Goal: Task Accomplishment & Management: Manage account settings

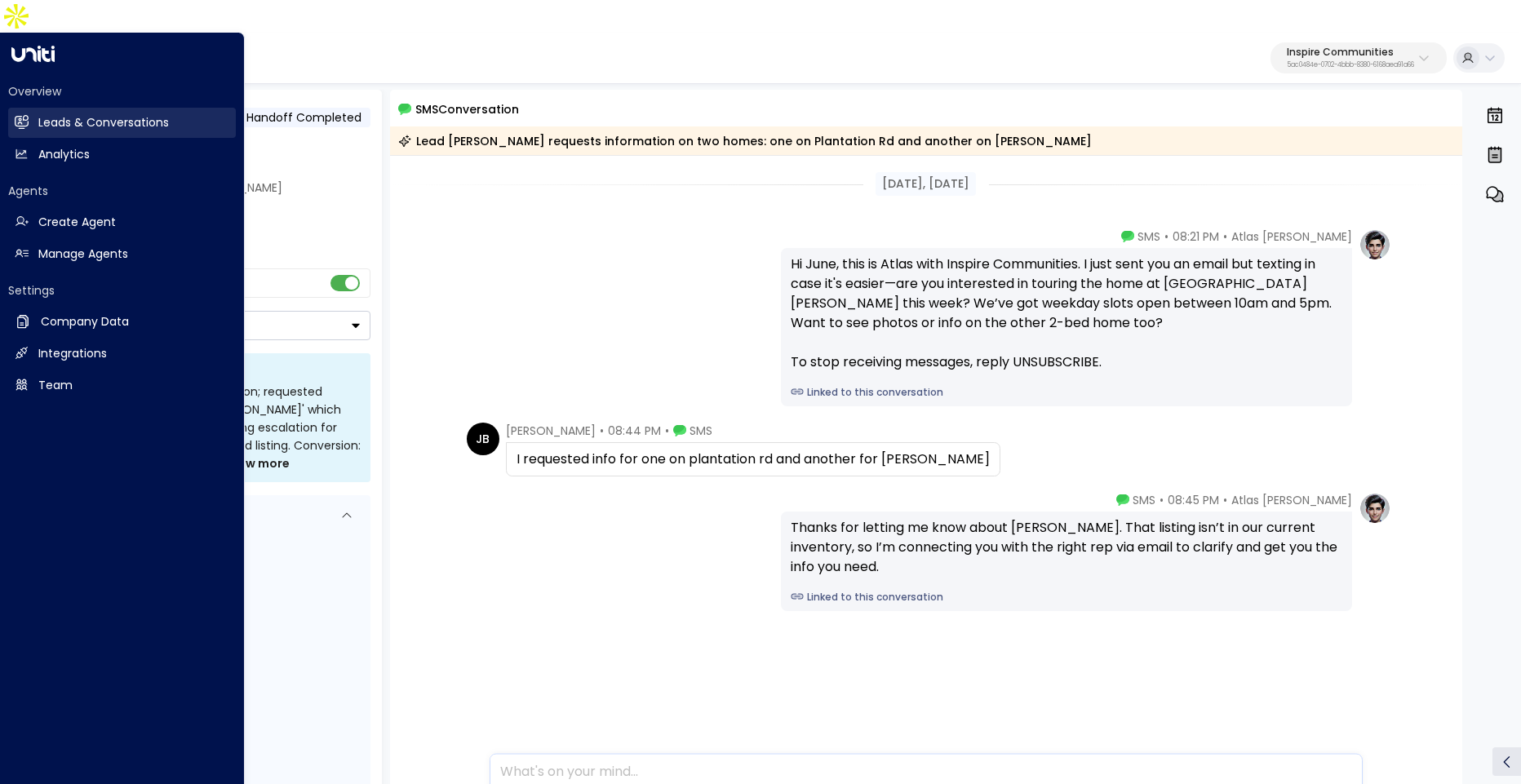
click at [31, 108] on link "Leads & Conversations Leads & Conversations" at bounding box center [122, 122] width 227 height 30
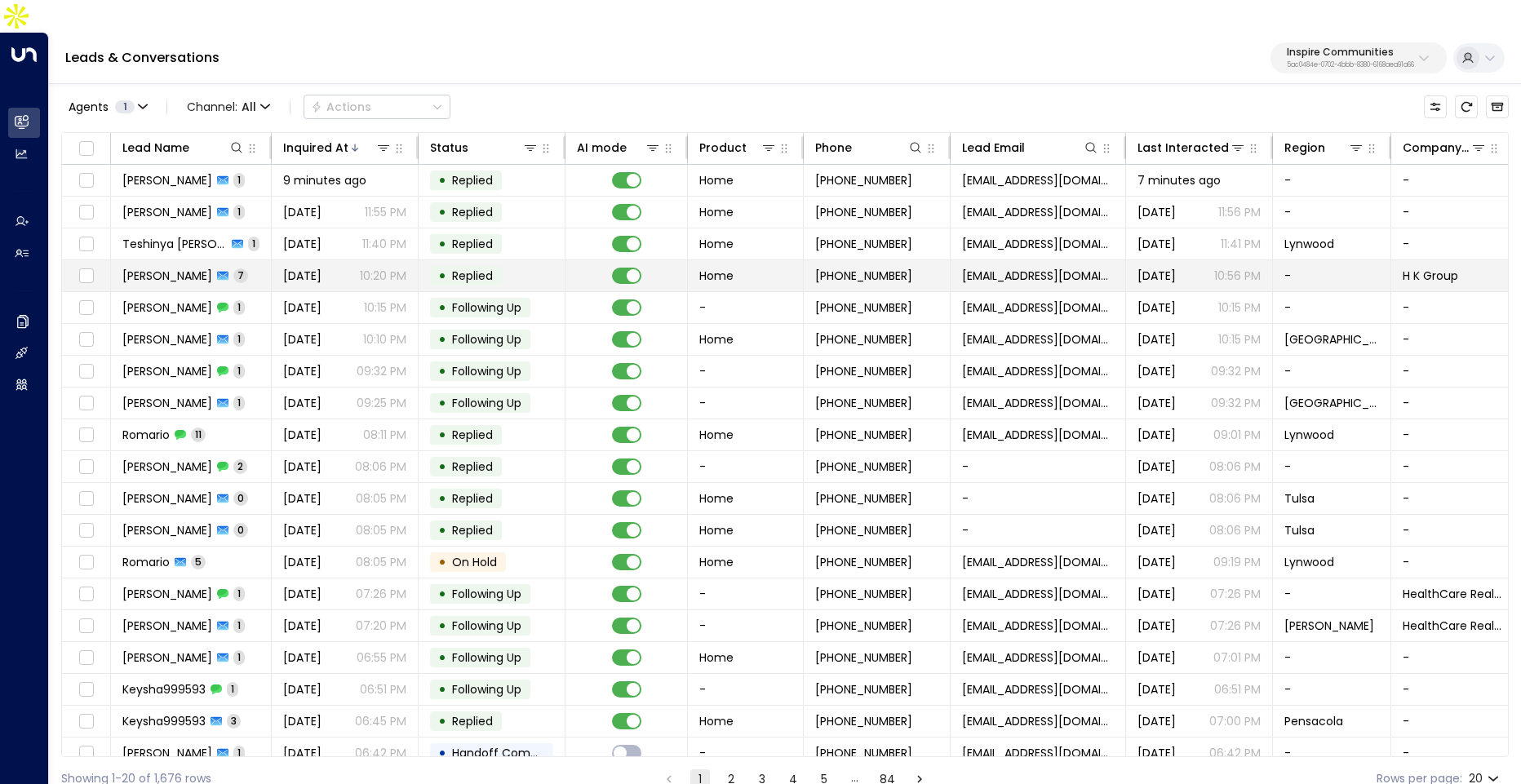
click at [321, 267] on span "Yesterday" at bounding box center [302, 275] width 38 height 16
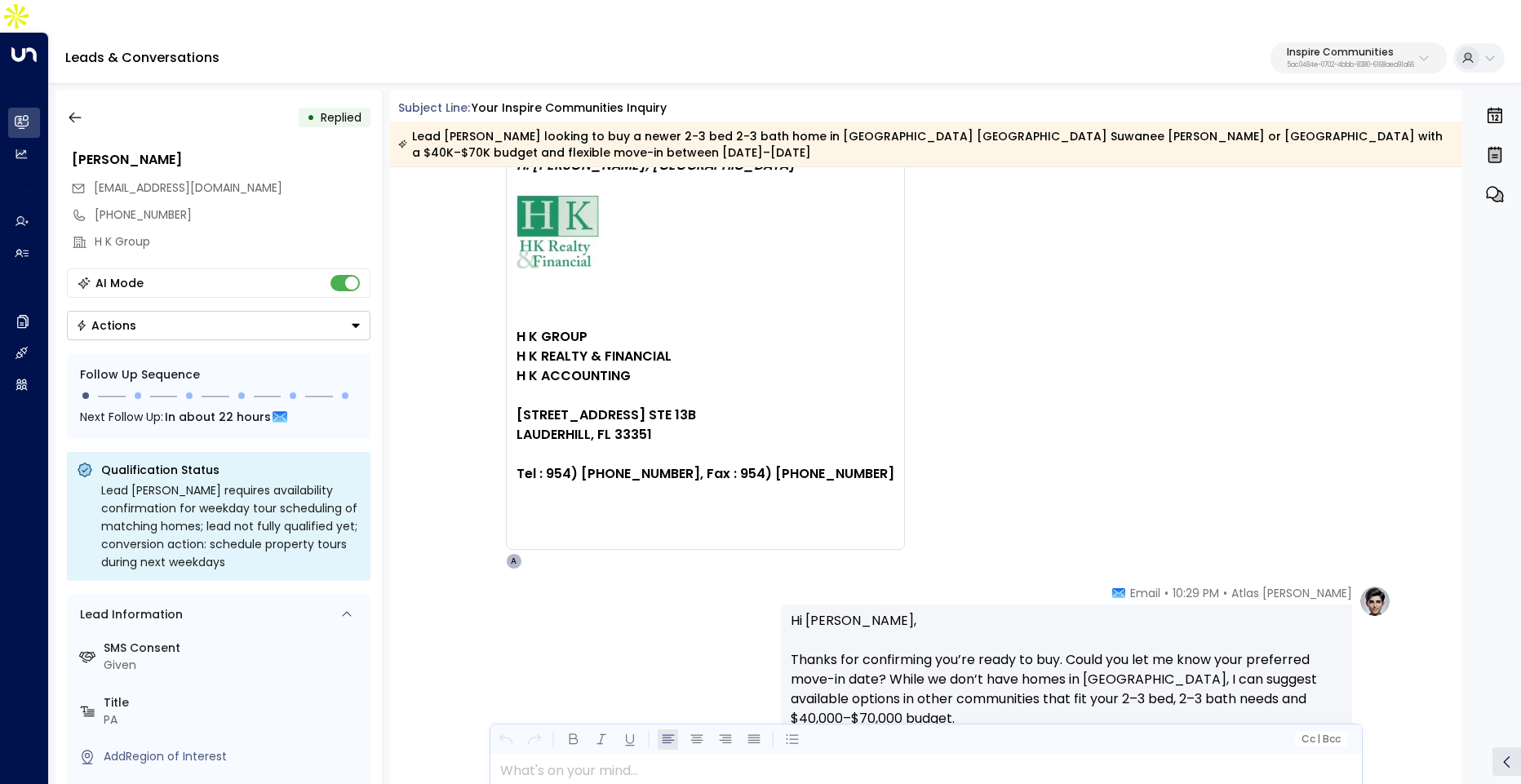
scroll to position [2554, 0]
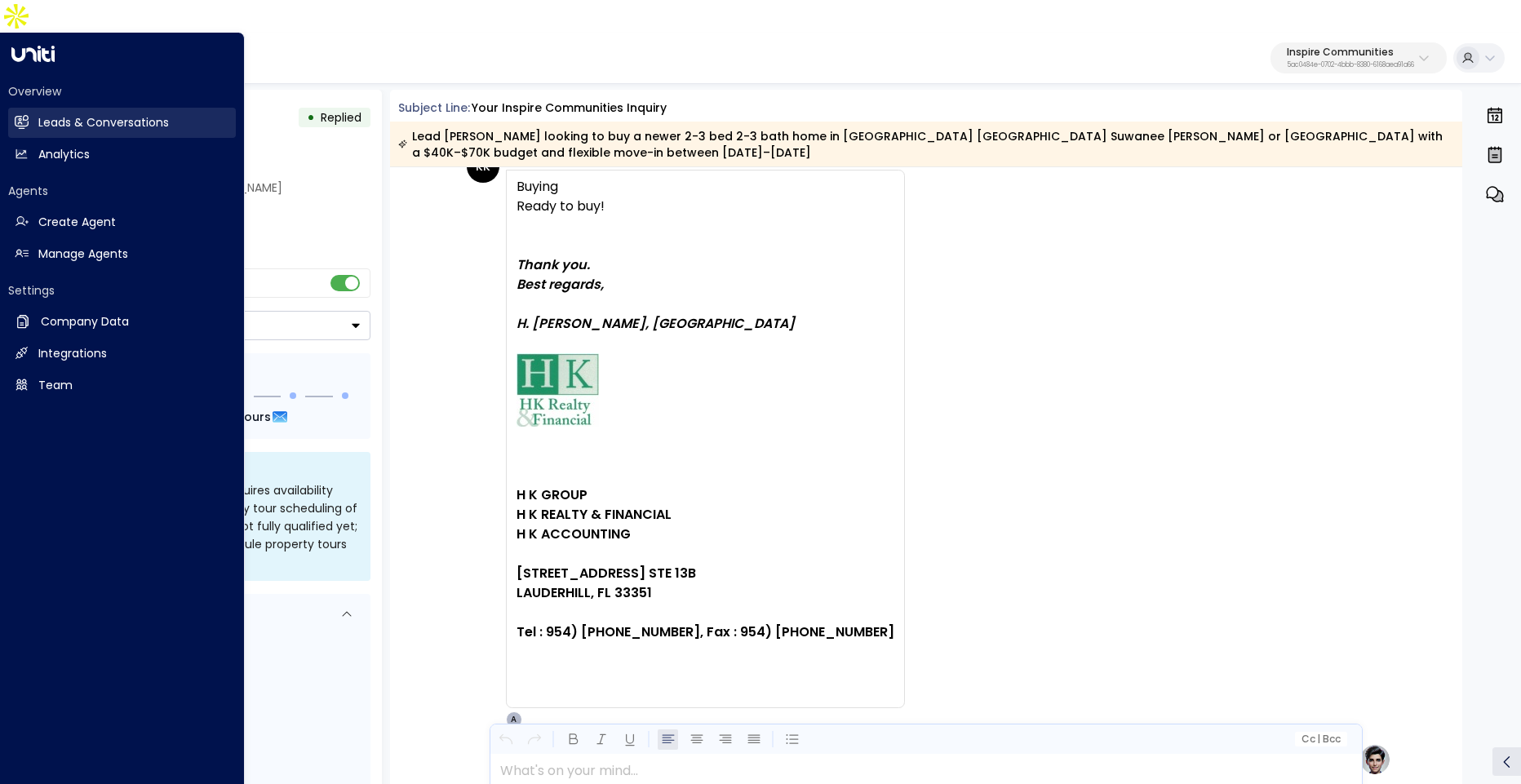
click at [78, 108] on link "Leads & Conversations Leads & Conversations" at bounding box center [122, 122] width 227 height 30
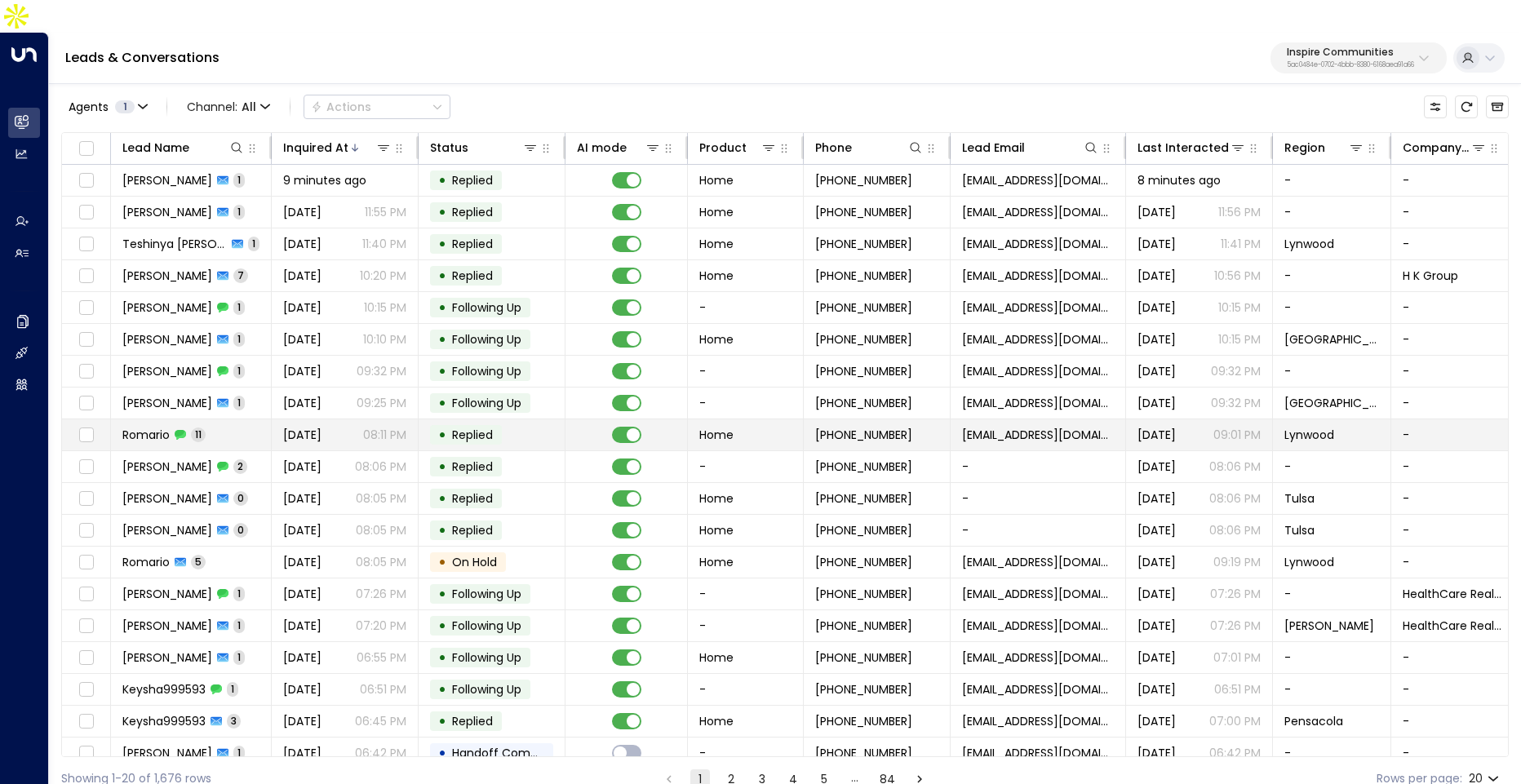
click at [239, 419] on td "Romario 11" at bounding box center [191, 435] width 161 height 31
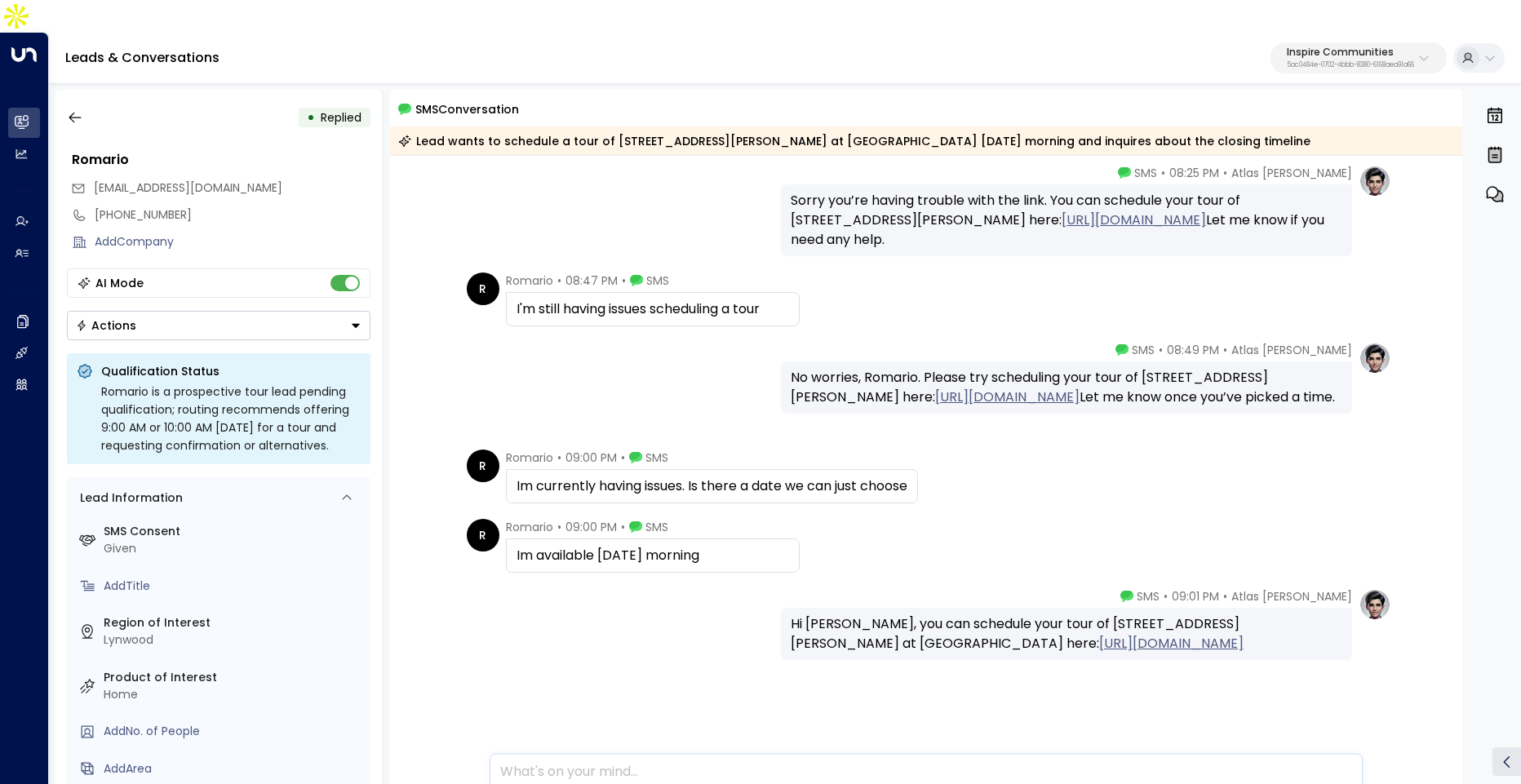
scroll to position [599, 0]
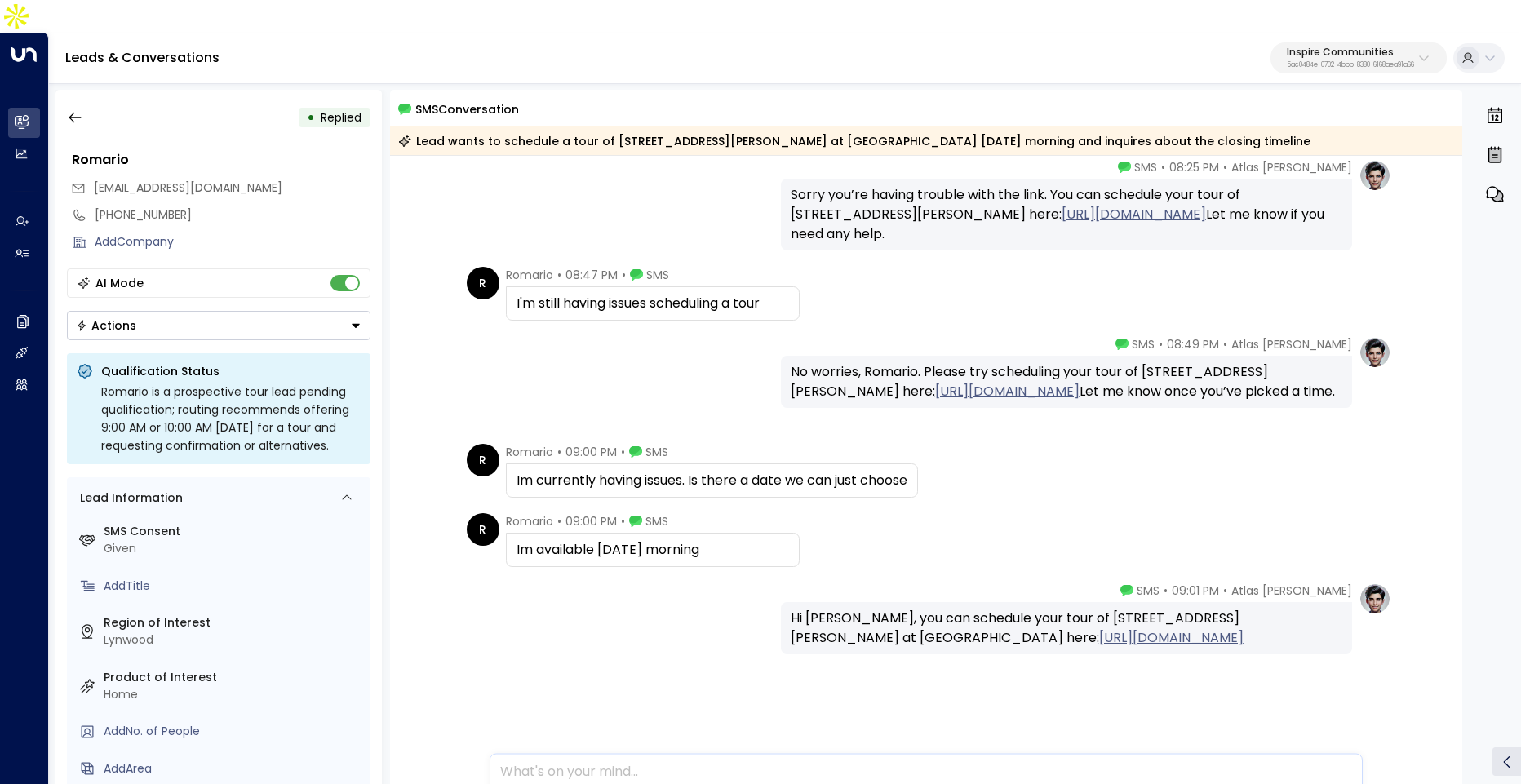
click at [1099, 628] on link "https://calendly.com/llalich-inspirecommunities" at bounding box center [1171, 637] width 144 height 20
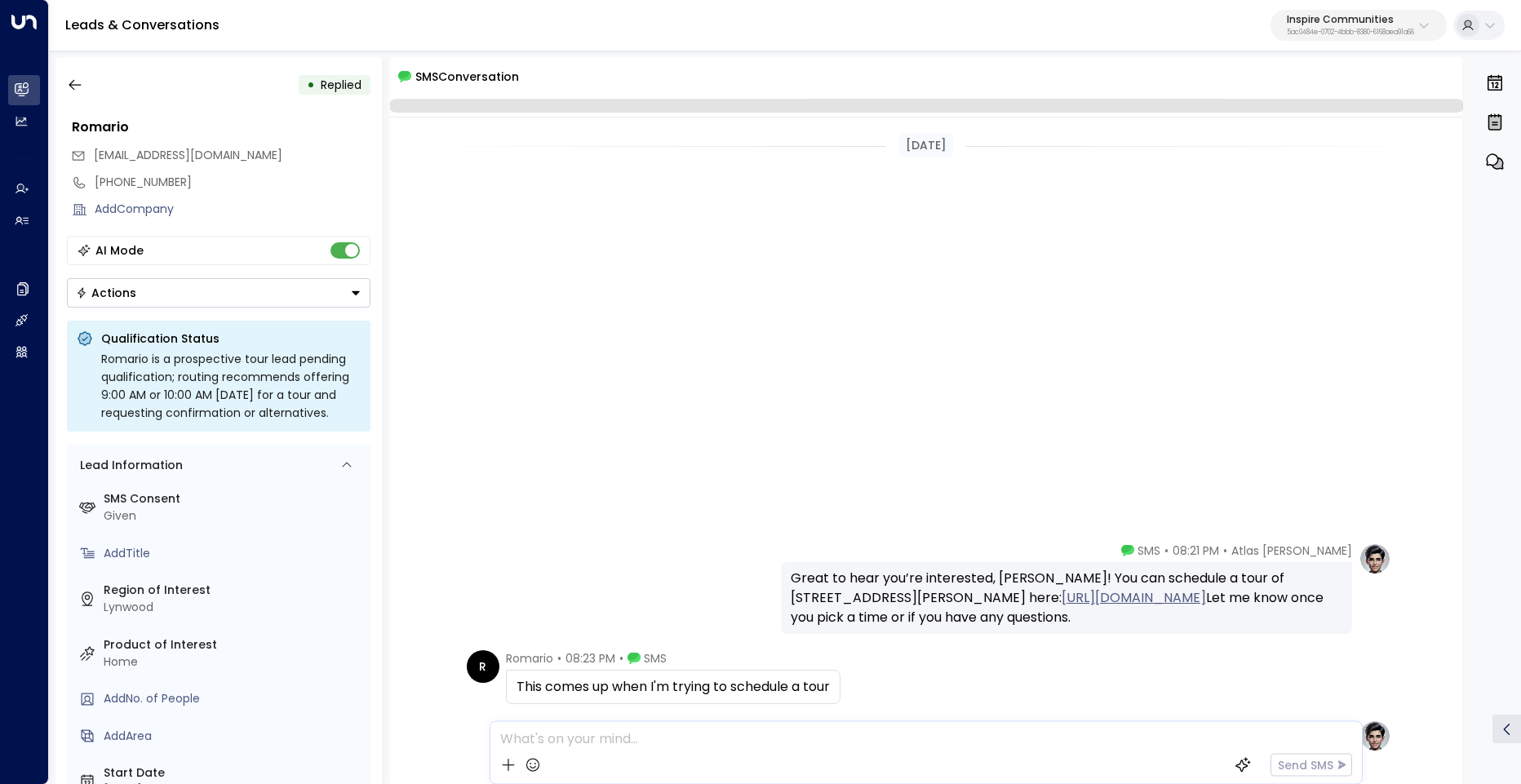
scroll to position [593, 0]
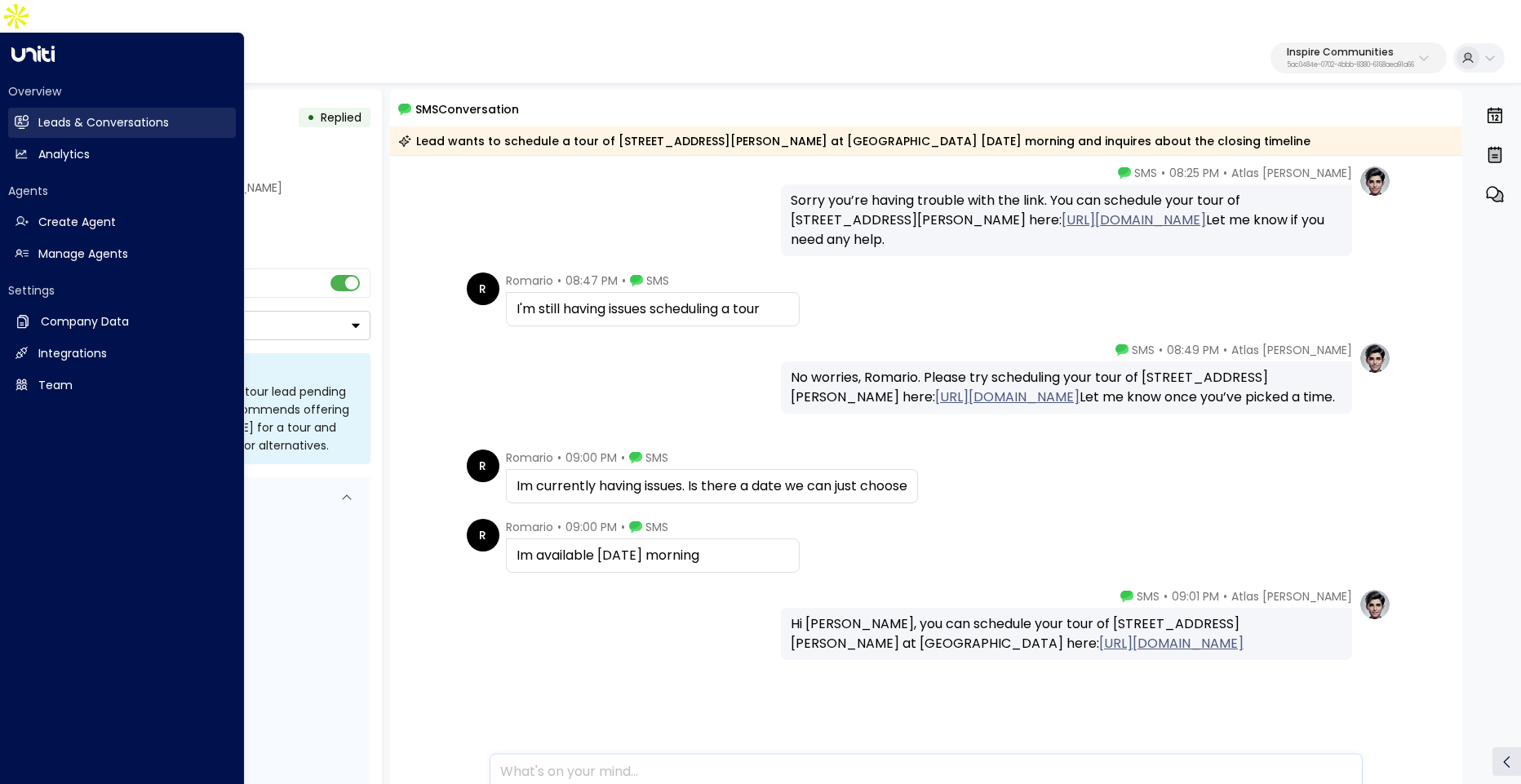
click at [45, 114] on h2 "Leads & Conversations" at bounding box center [103, 123] width 131 height 17
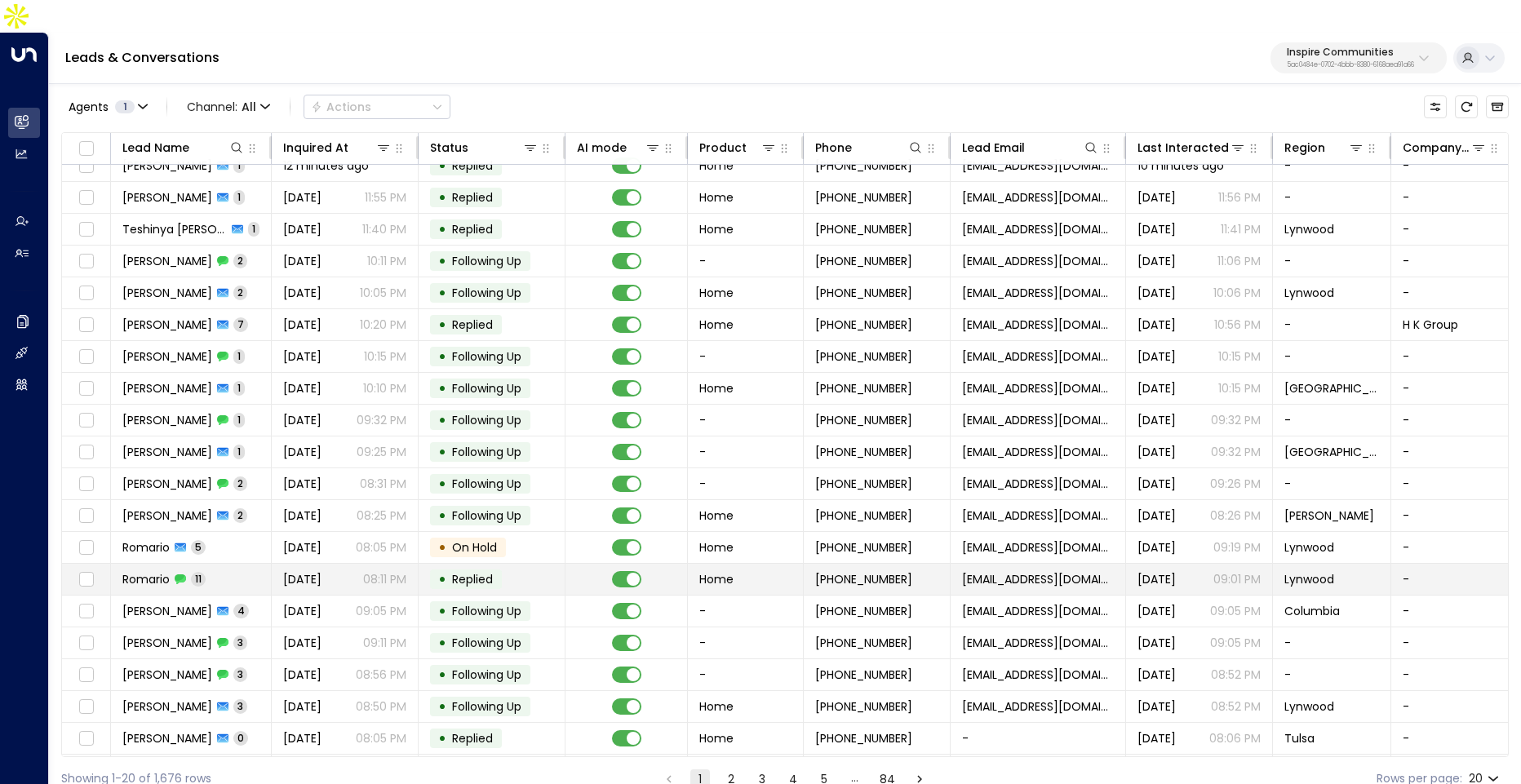
scroll to position [43, 0]
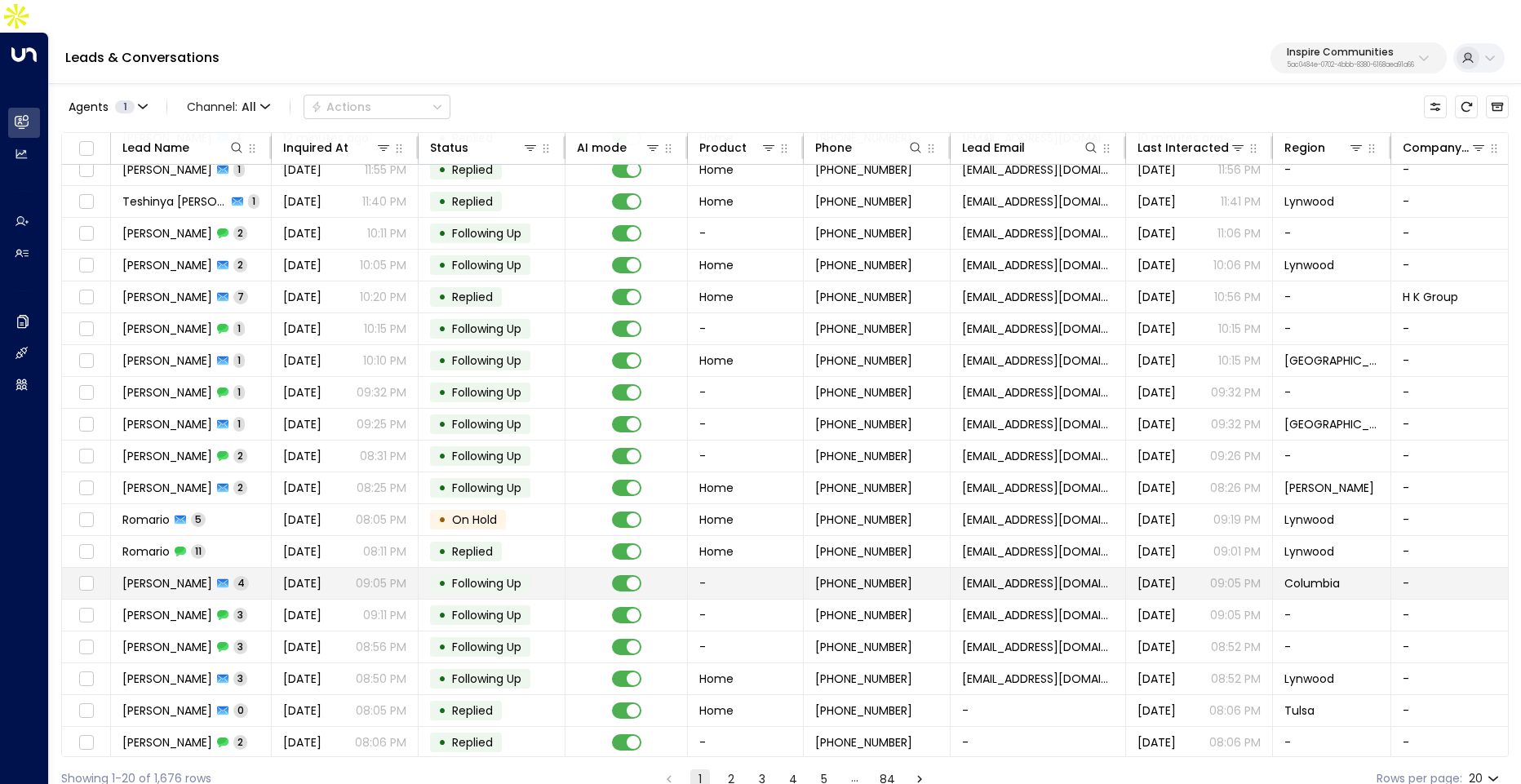
click at [321, 575] on span "Aug 10, 2025" at bounding box center [302, 582] width 38 height 16
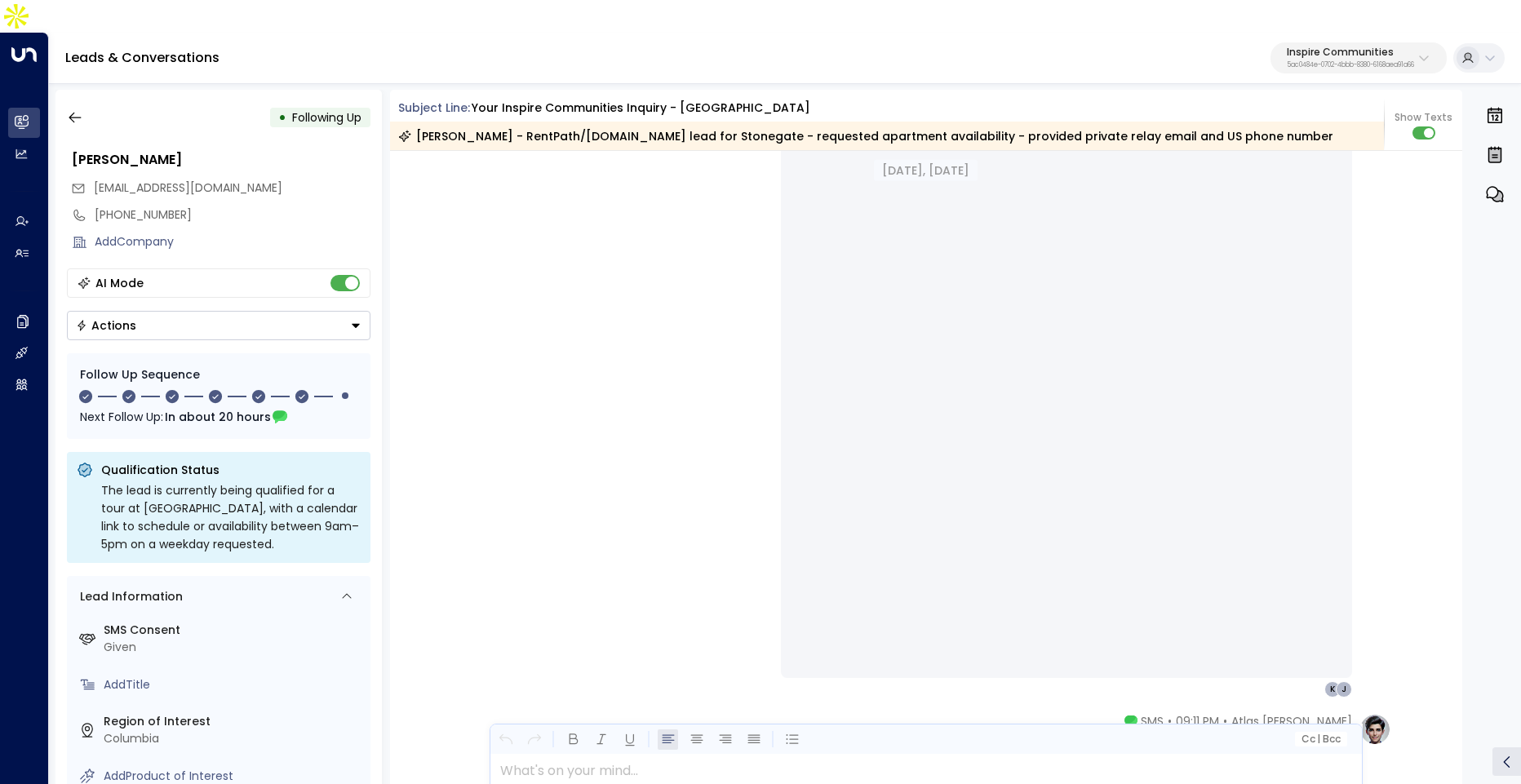
scroll to position [1068, 0]
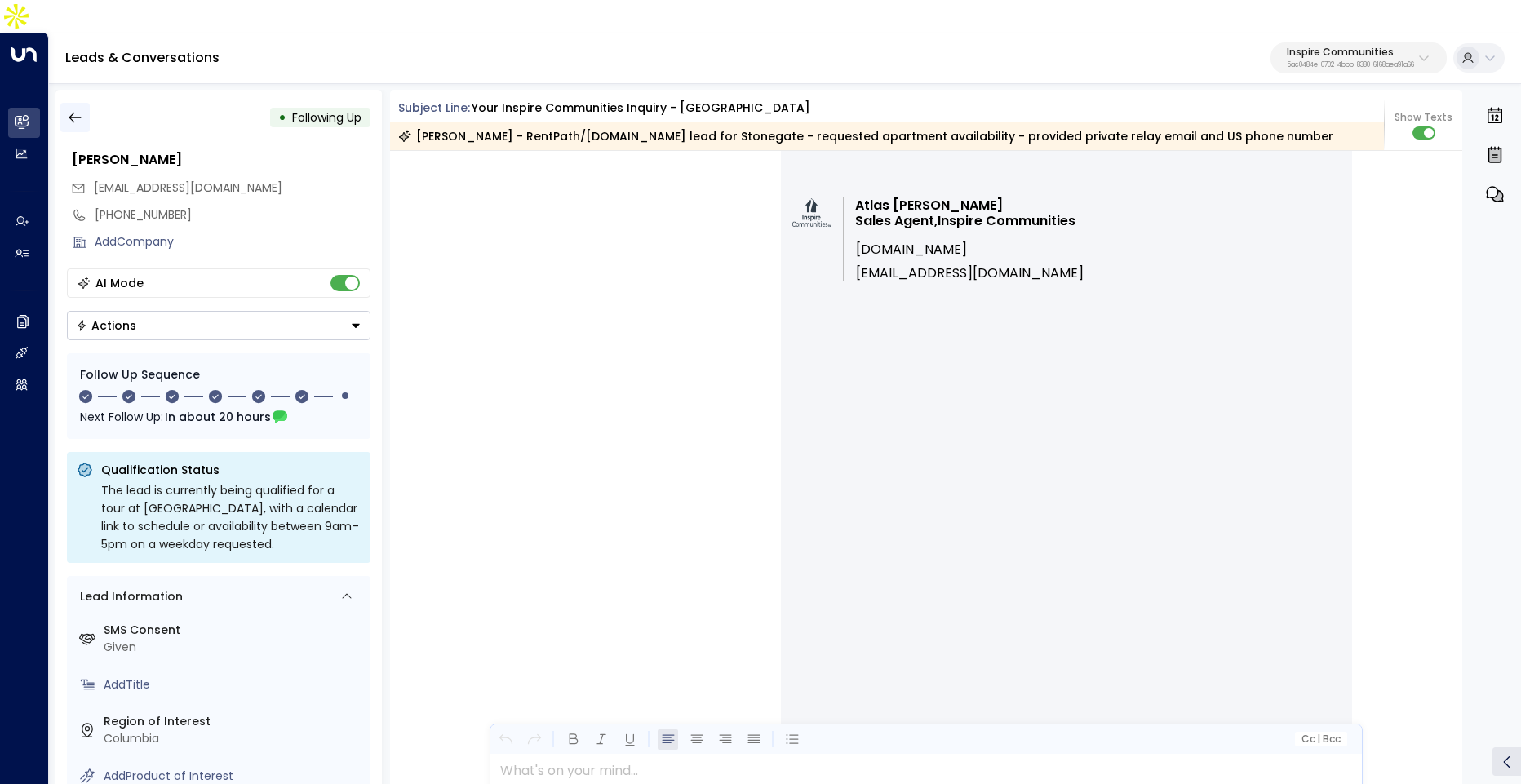
click at [72, 113] on icon "button" at bounding box center [74, 118] width 12 height 10
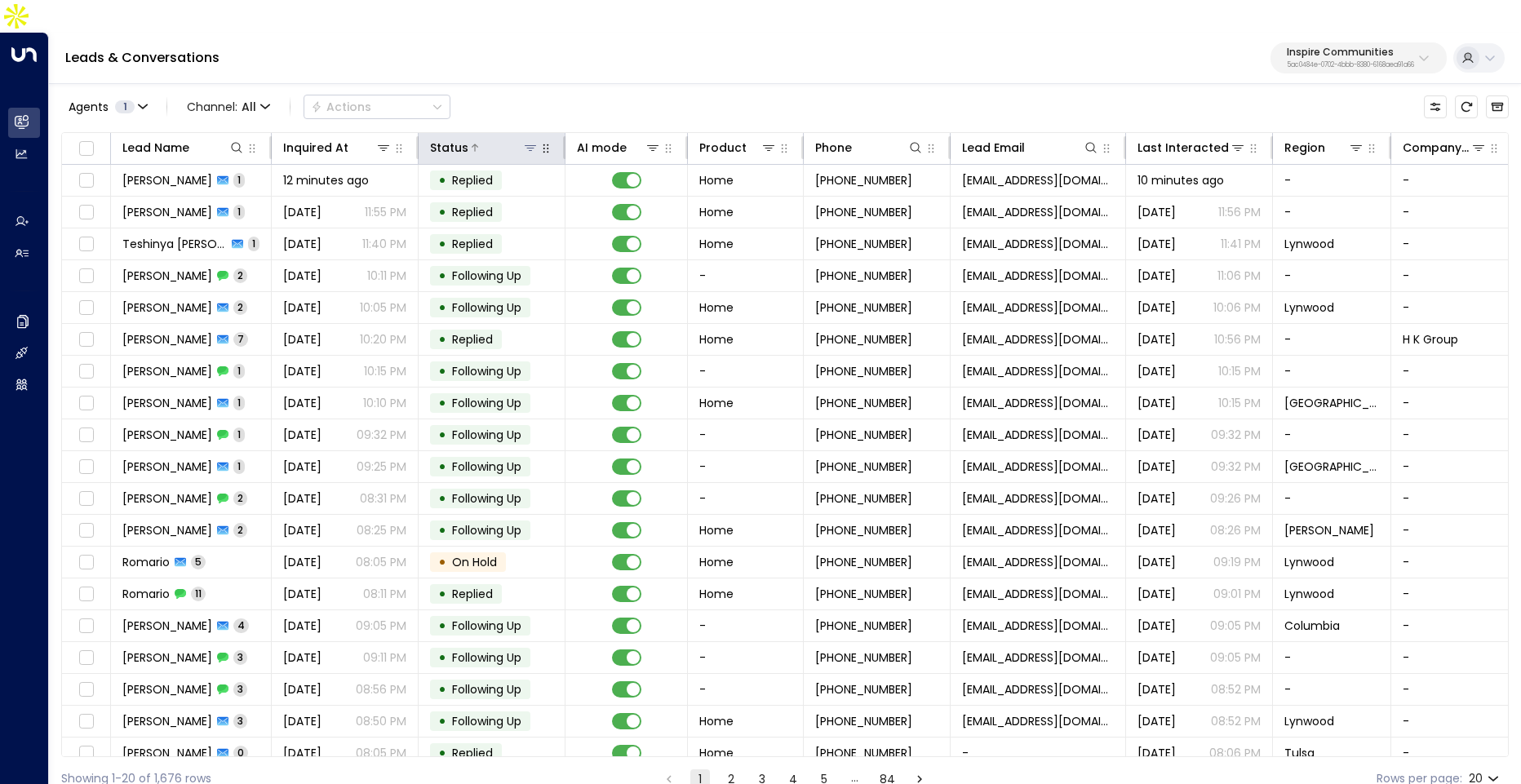
click at [533, 141] on icon at bounding box center [530, 147] width 13 height 13
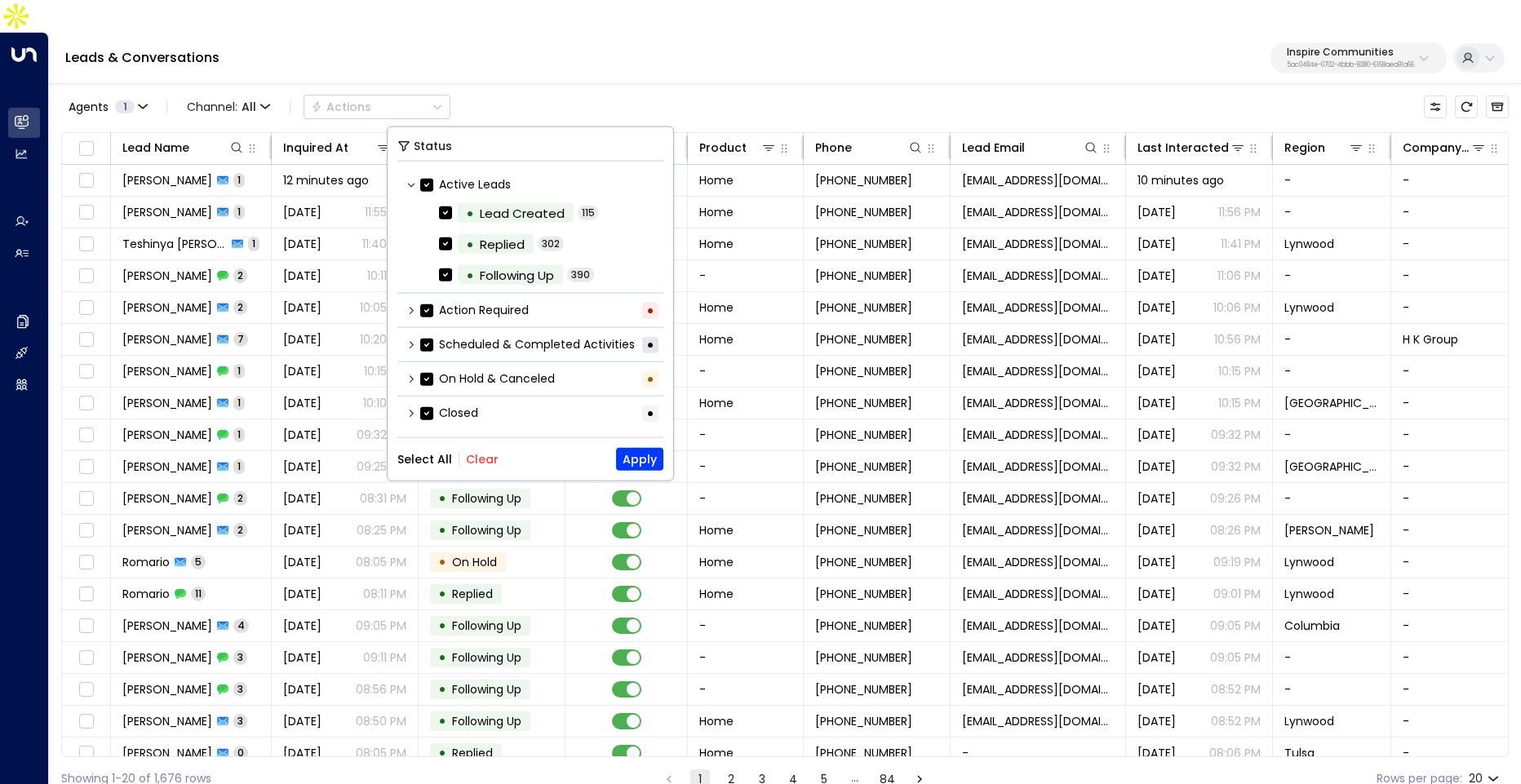
click at [410, 342] on icon at bounding box center [411, 343] width 9 height 9
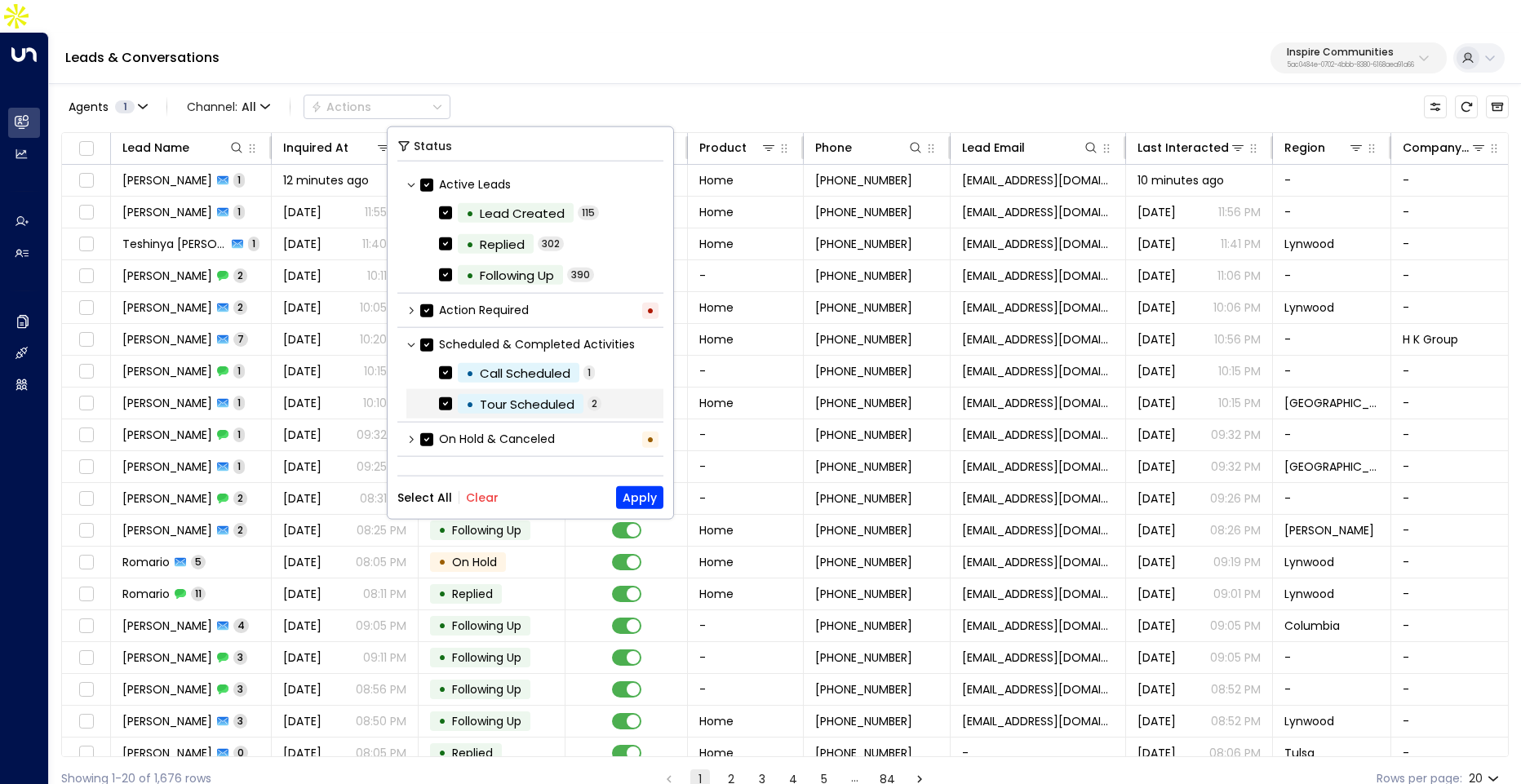
click at [426, 401] on div "• Tour Scheduled 2" at bounding box center [535, 403] width 257 height 29
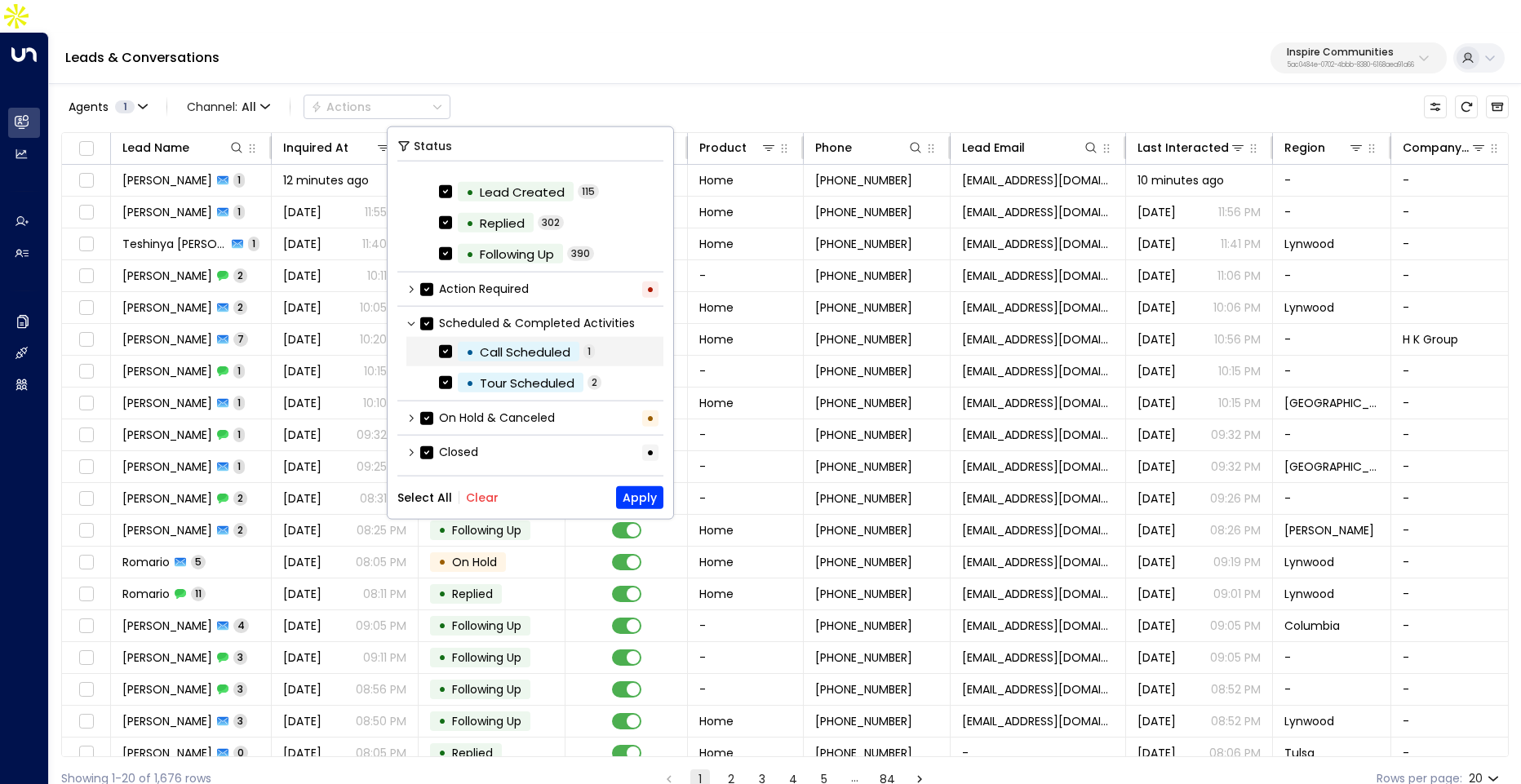
click at [453, 357] on label "• Call Scheduled" at bounding box center [509, 351] width 140 height 20
click at [449, 389] on div "• Tour Scheduled 2" at bounding box center [535, 383] width 257 height 29
click at [647, 491] on button "Apply" at bounding box center [639, 497] width 47 height 23
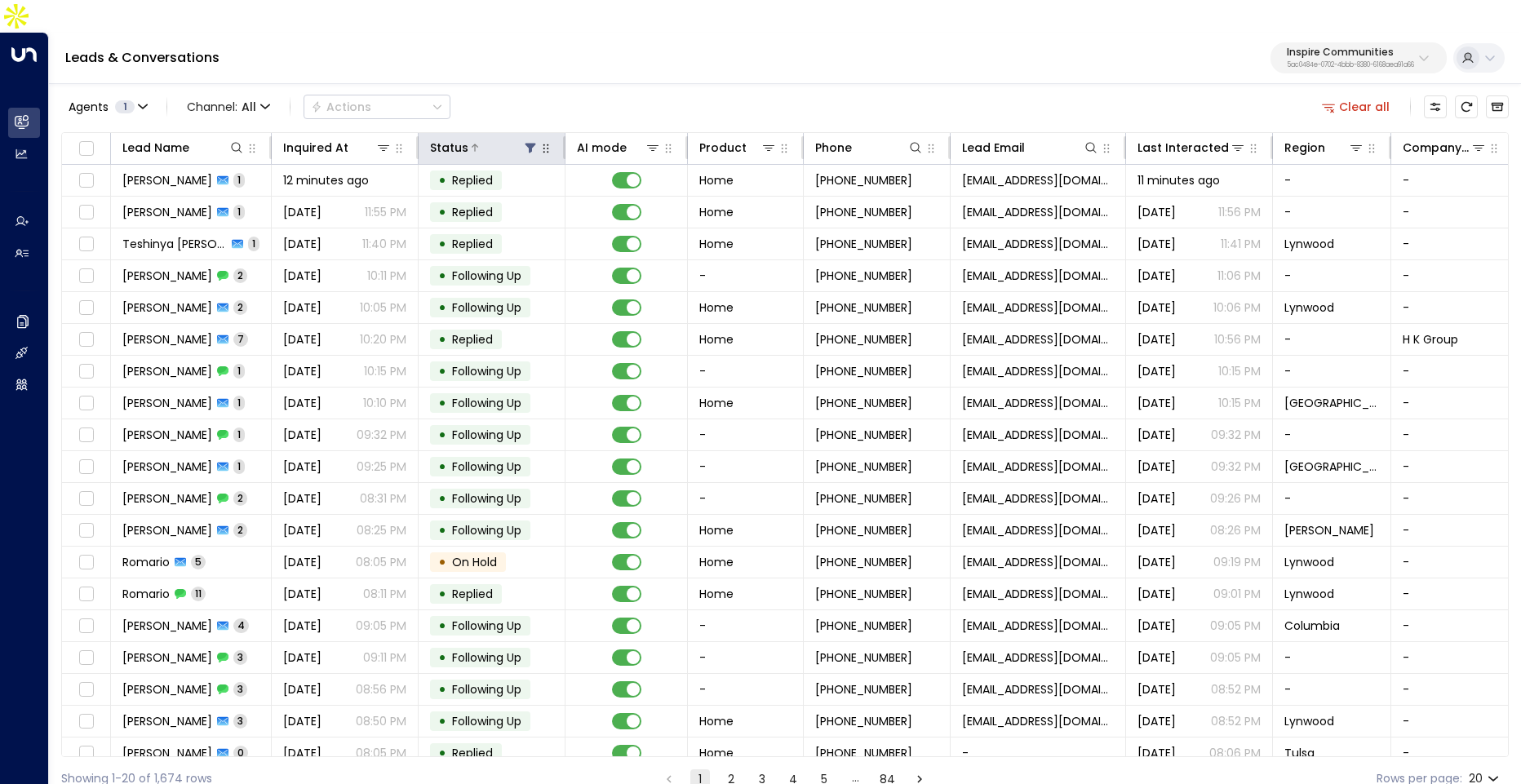
click at [534, 141] on icon at bounding box center [530, 147] width 13 height 13
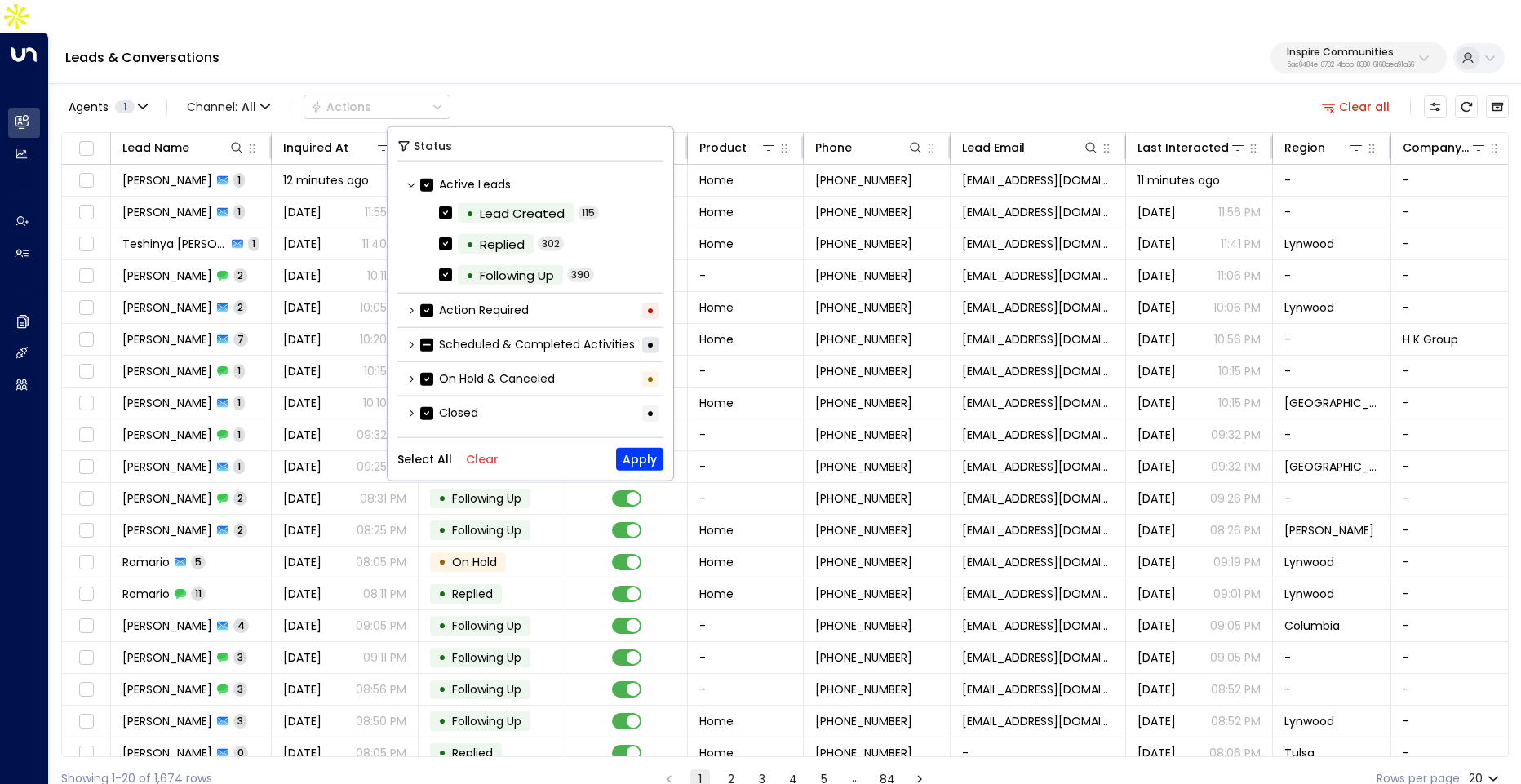
click at [484, 453] on button "Clear" at bounding box center [482, 459] width 32 height 13
click at [407, 344] on icon at bounding box center [411, 343] width 9 height 9
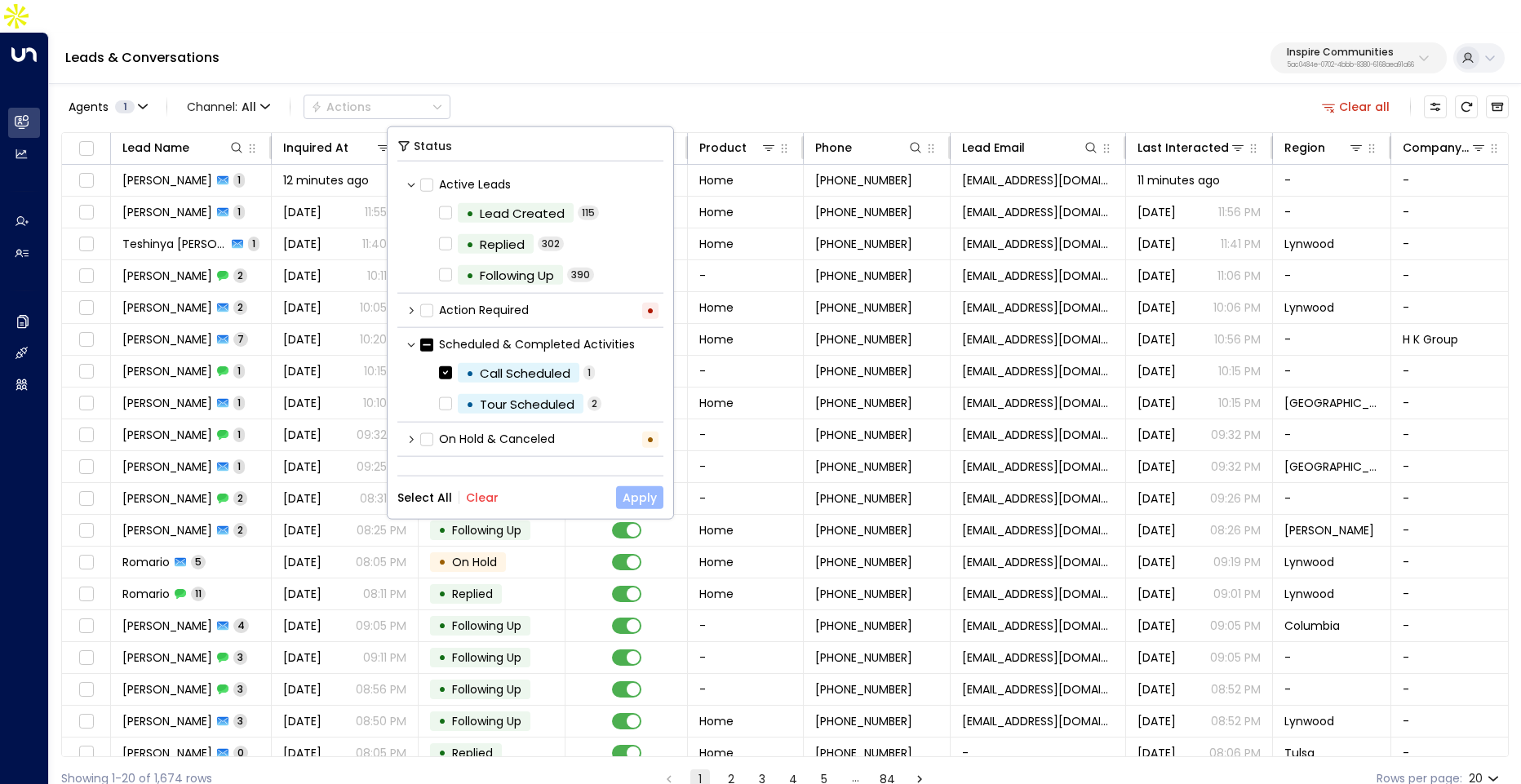
click at [631, 496] on button "Apply" at bounding box center [639, 497] width 47 height 23
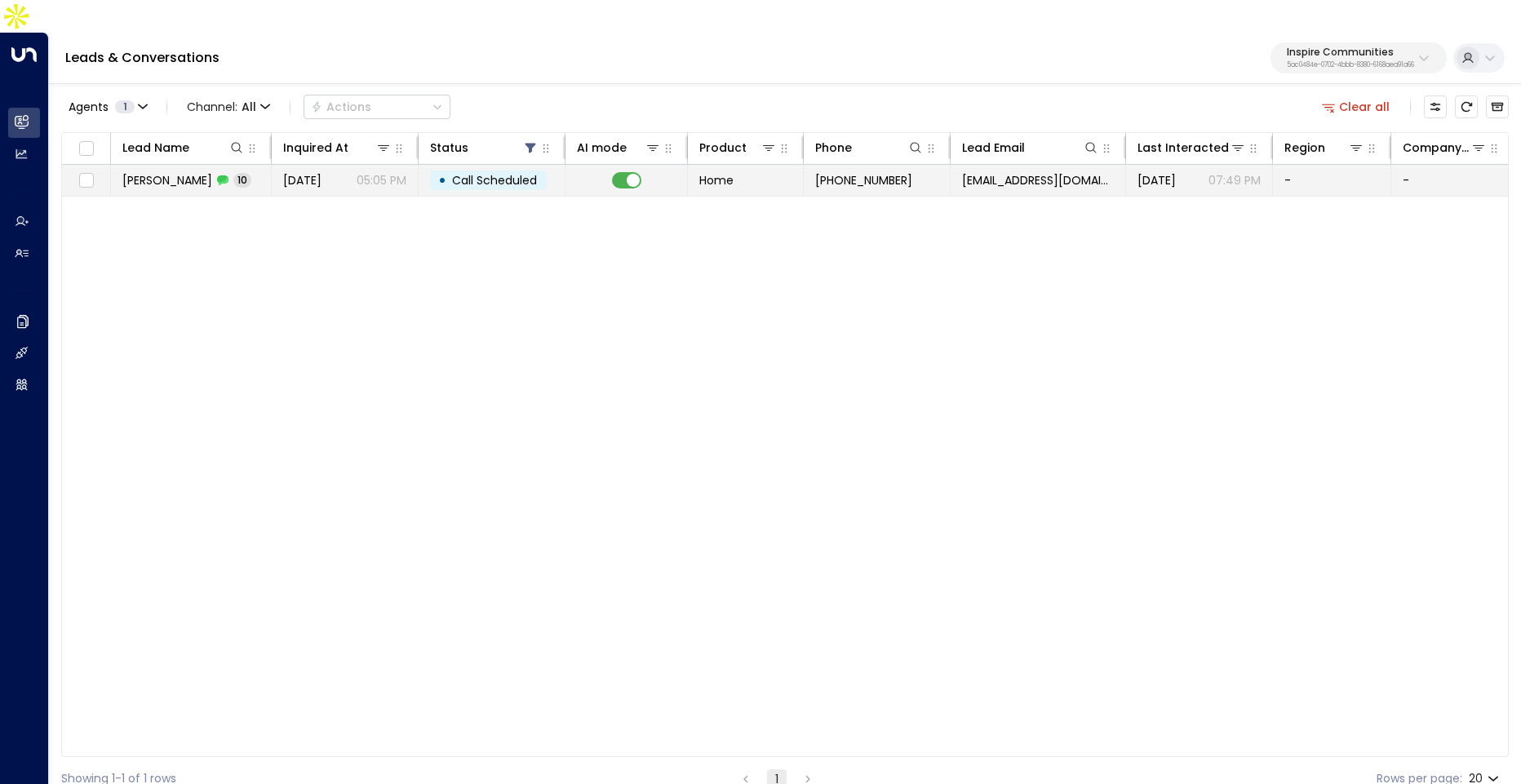
click at [492, 172] on span "Call Scheduled" at bounding box center [494, 179] width 85 height 16
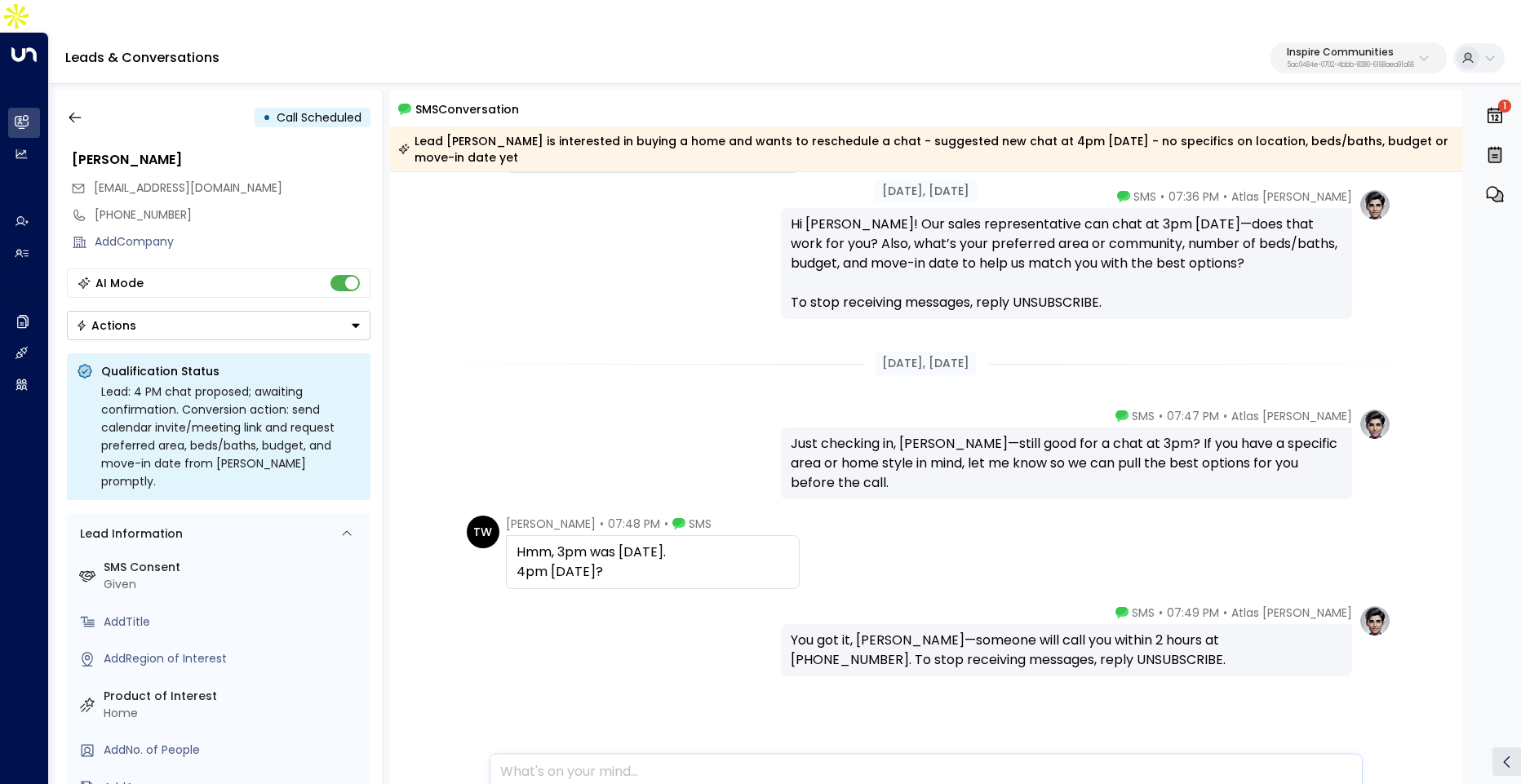
scroll to position [774, 0]
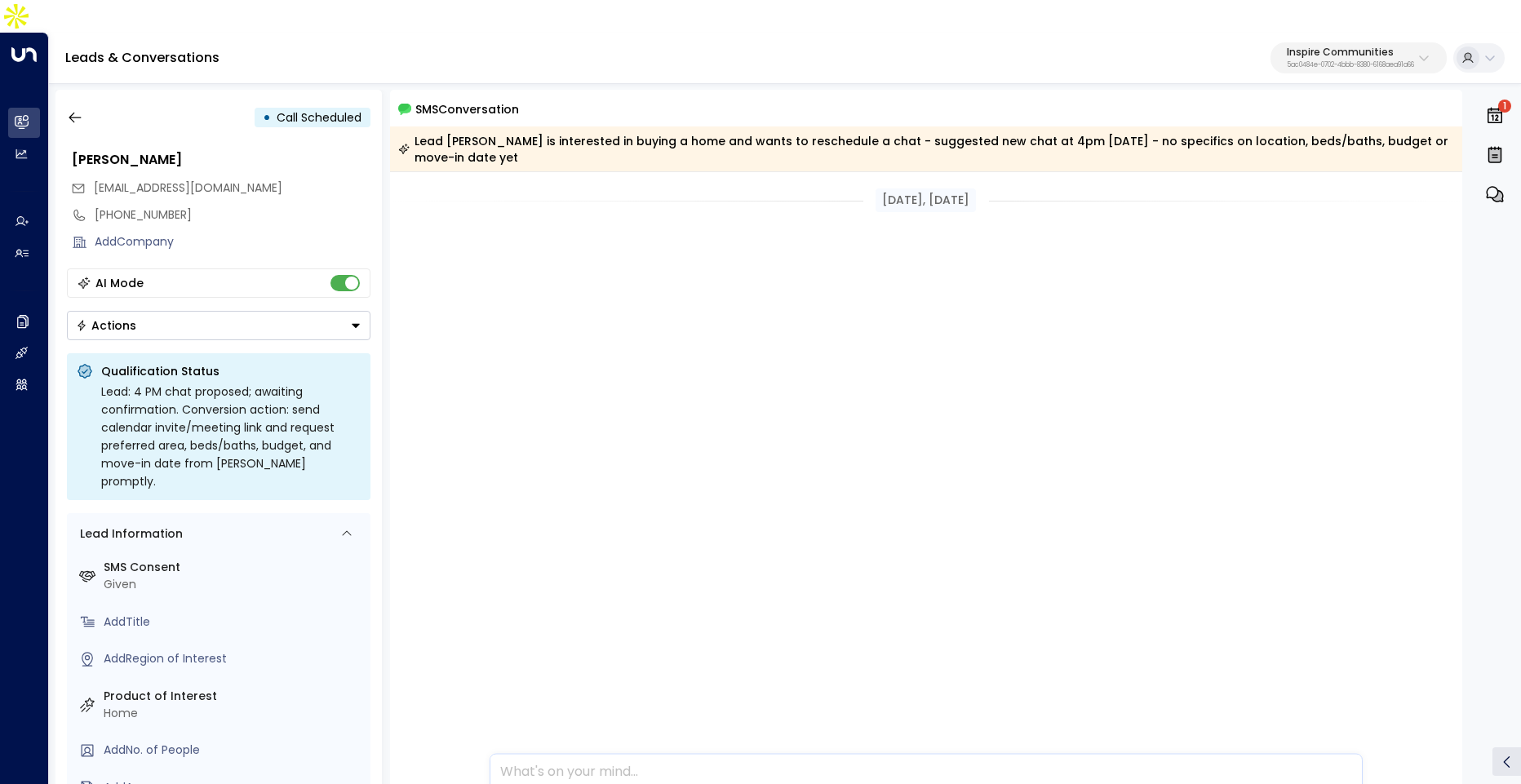
scroll to position [774, 0]
